Goal: Navigation & Orientation: Understand site structure

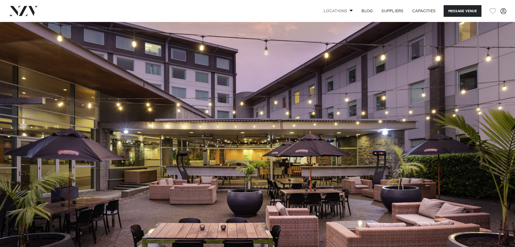
click at [331, 11] on link "Locations" at bounding box center [339, 11] width 38 height 12
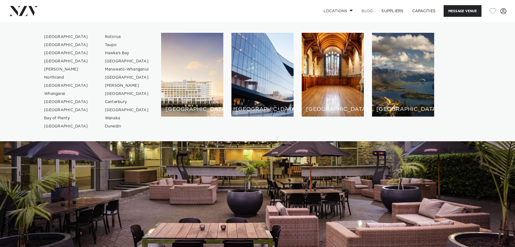
click at [366, 9] on link "BLOG" at bounding box center [367, 11] width 20 height 12
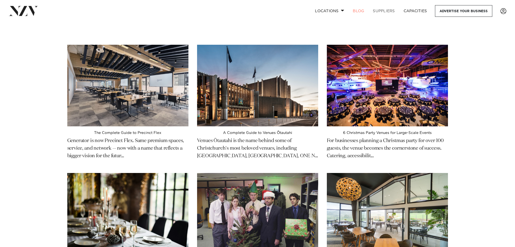
click at [387, 9] on link "SUPPLIERS" at bounding box center [384, 11] width 31 height 12
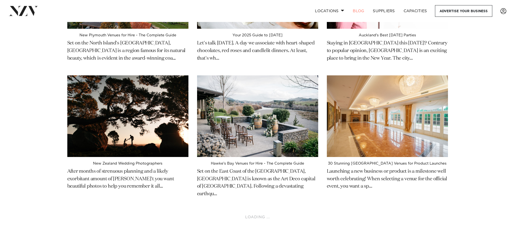
scroll to position [893, 0]
